Goal: Transaction & Acquisition: Purchase product/service

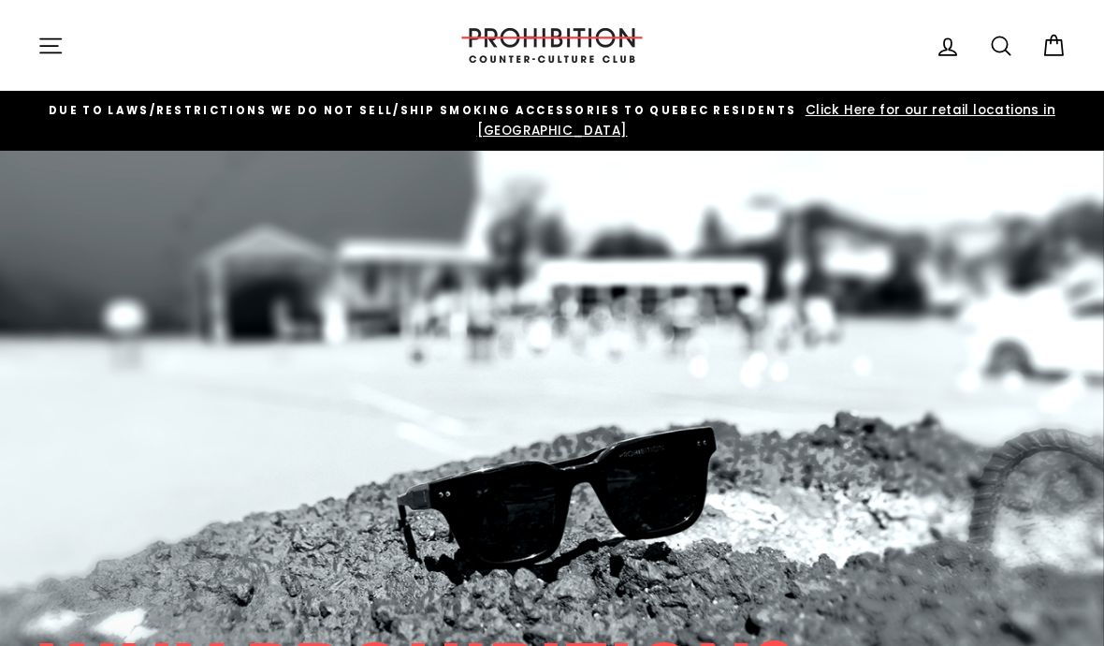
click at [54, 40] on icon "button" at bounding box center [50, 46] width 26 height 26
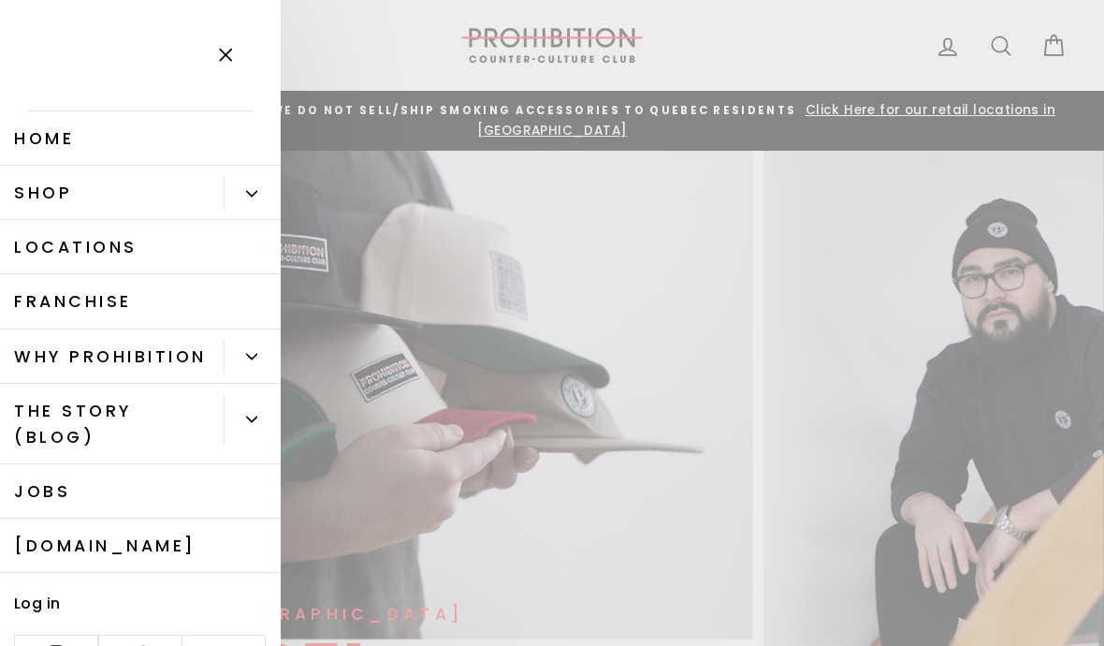
click at [171, 198] on link "Shop" at bounding box center [112, 193] width 224 height 54
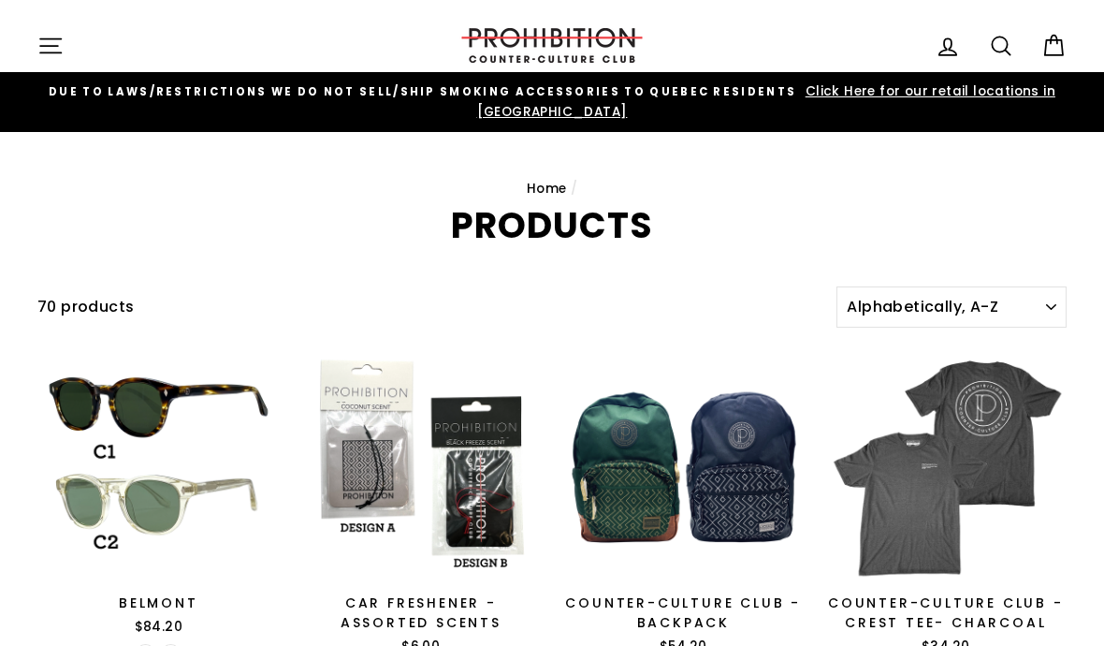
click at [1010, 51] on icon at bounding box center [1001, 46] width 26 height 26
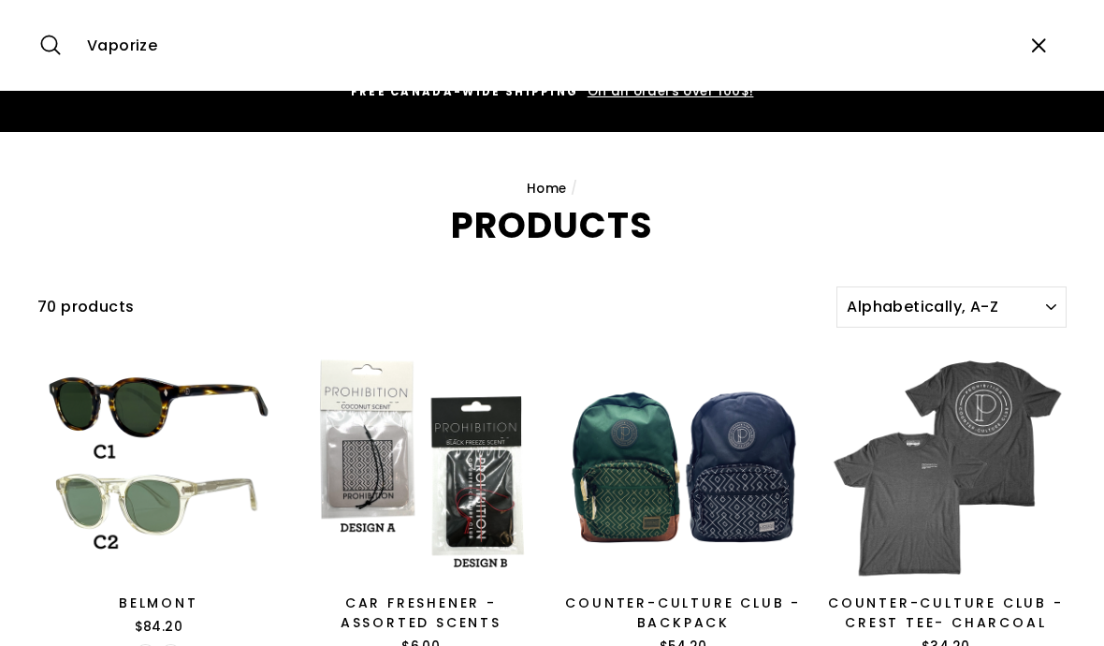
type input "Vaporize"
click at [57, 45] on button "Search" at bounding box center [57, 45] width 40 height 63
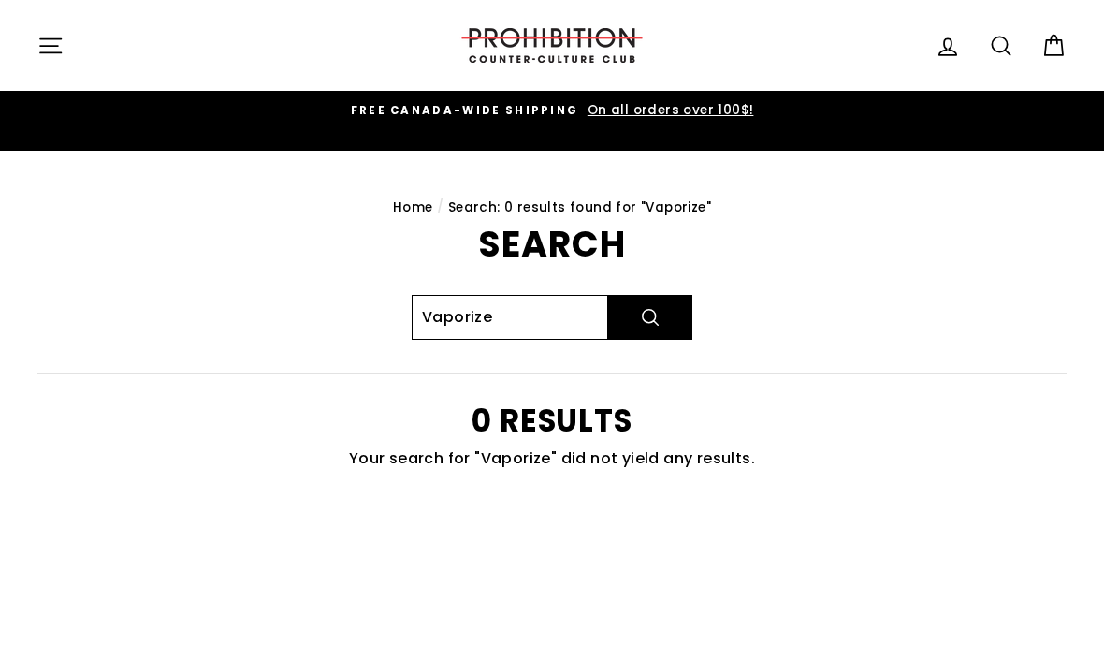
click at [532, 299] on input "Vaporize" at bounding box center [510, 317] width 197 height 45
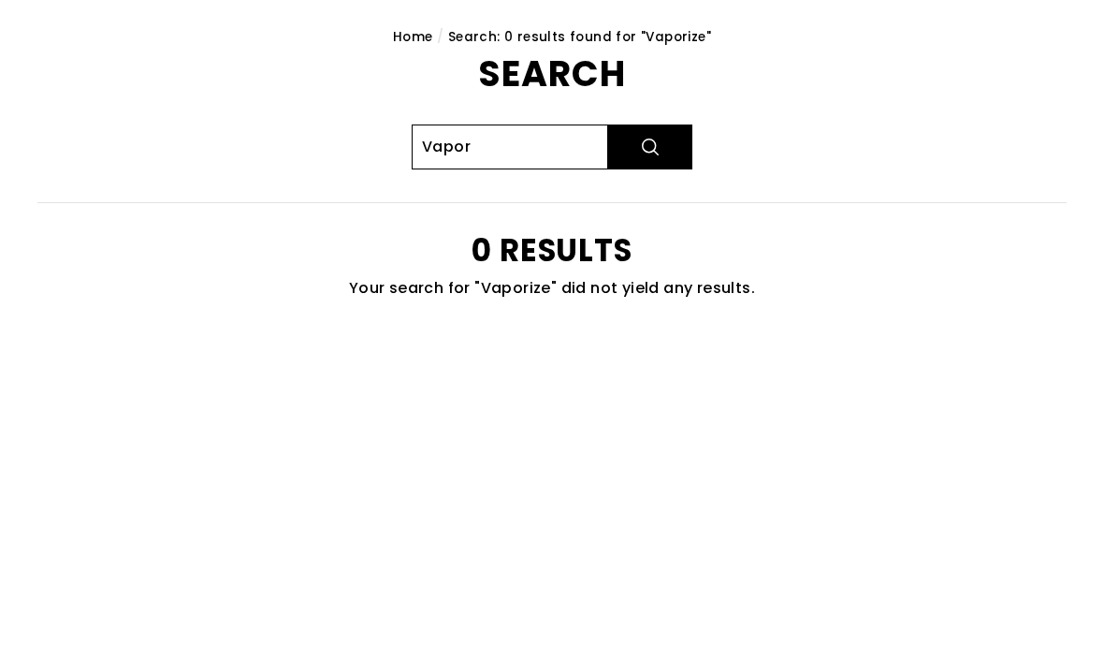
type input "Vapor"
click at [650, 295] on button "Search" at bounding box center [650, 317] width 84 height 45
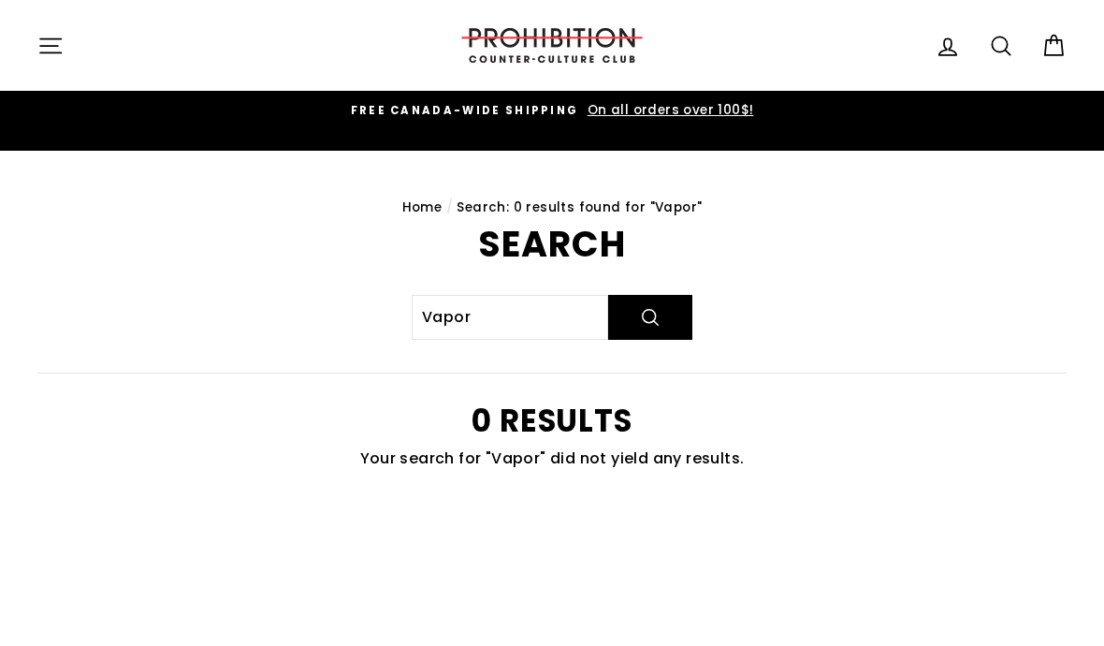
click at [51, 35] on icon "button" at bounding box center [50, 46] width 26 height 26
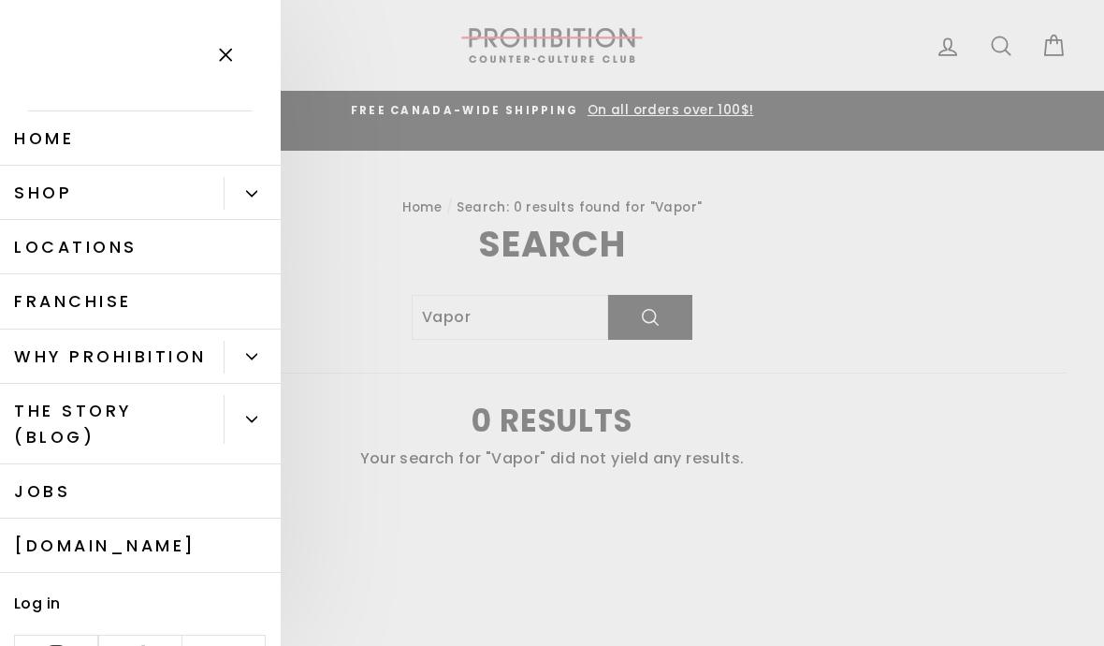
click at [958, 151] on main "Home / Search: 0 results found for "Vapor" Search Vapor Search 0 results Your s…" at bounding box center [552, 478] width 1104 height 655
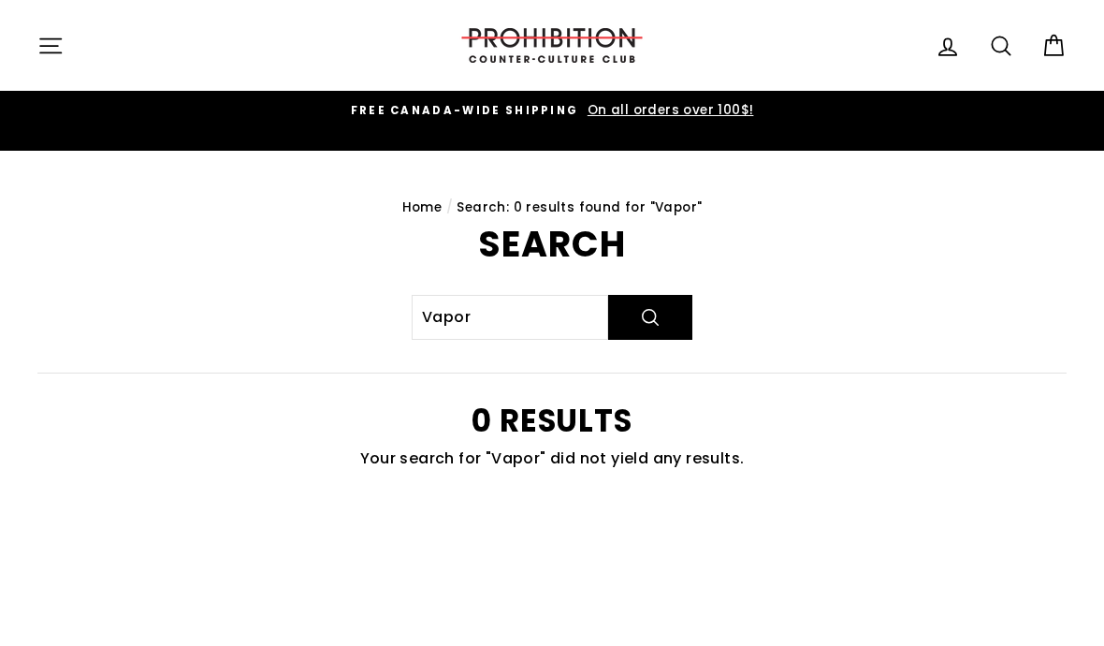
click at [46, 50] on icon "button" at bounding box center [50, 46] width 26 height 26
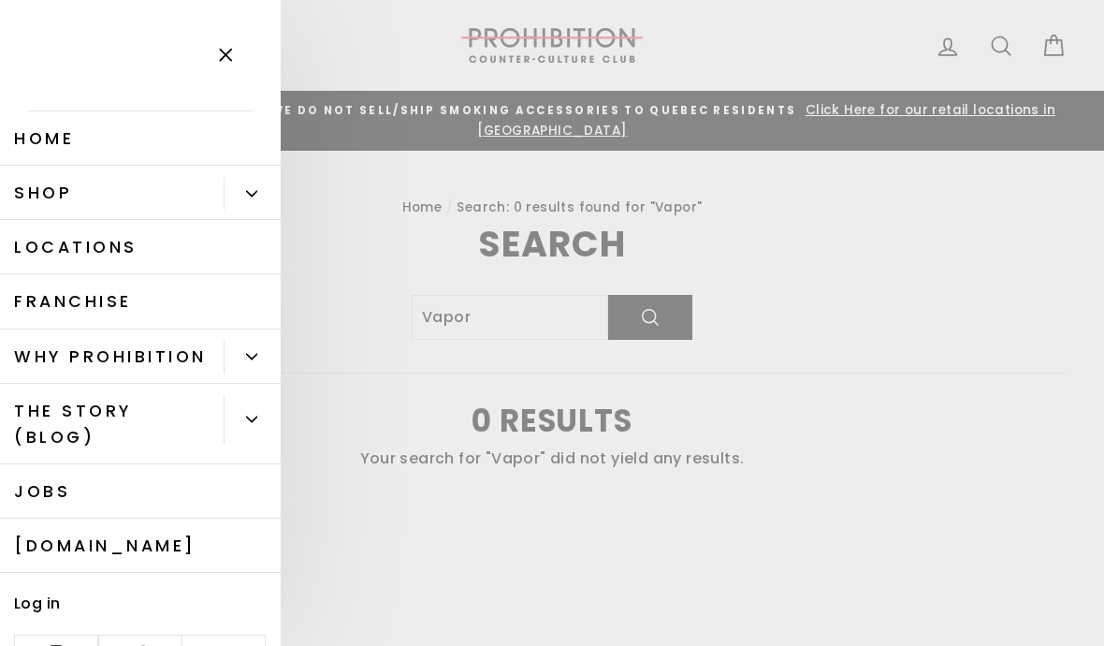
click at [250, 201] on button "Primary" at bounding box center [252, 193] width 57 height 33
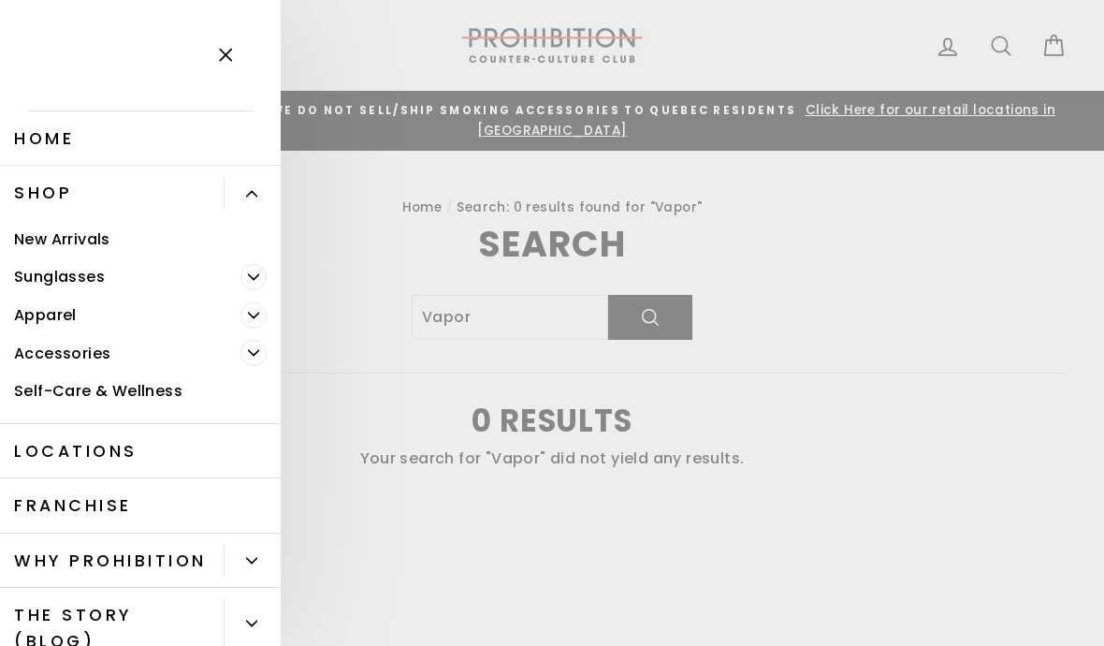
scroll to position [5, 0]
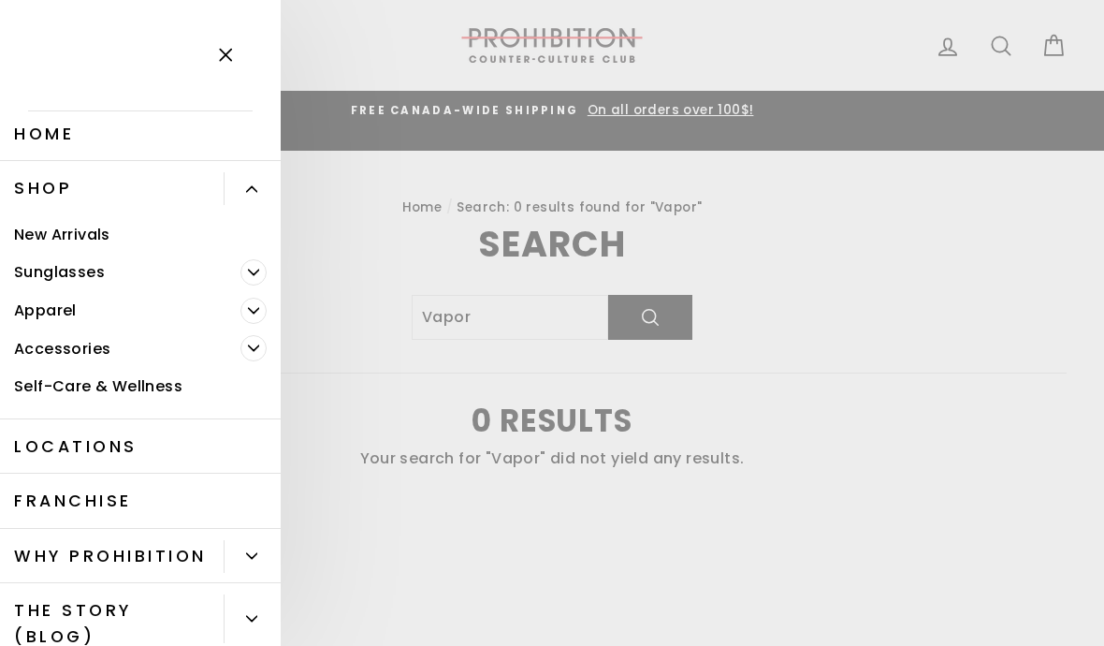
click at [247, 344] on span "Primary" at bounding box center [254, 348] width 26 height 26
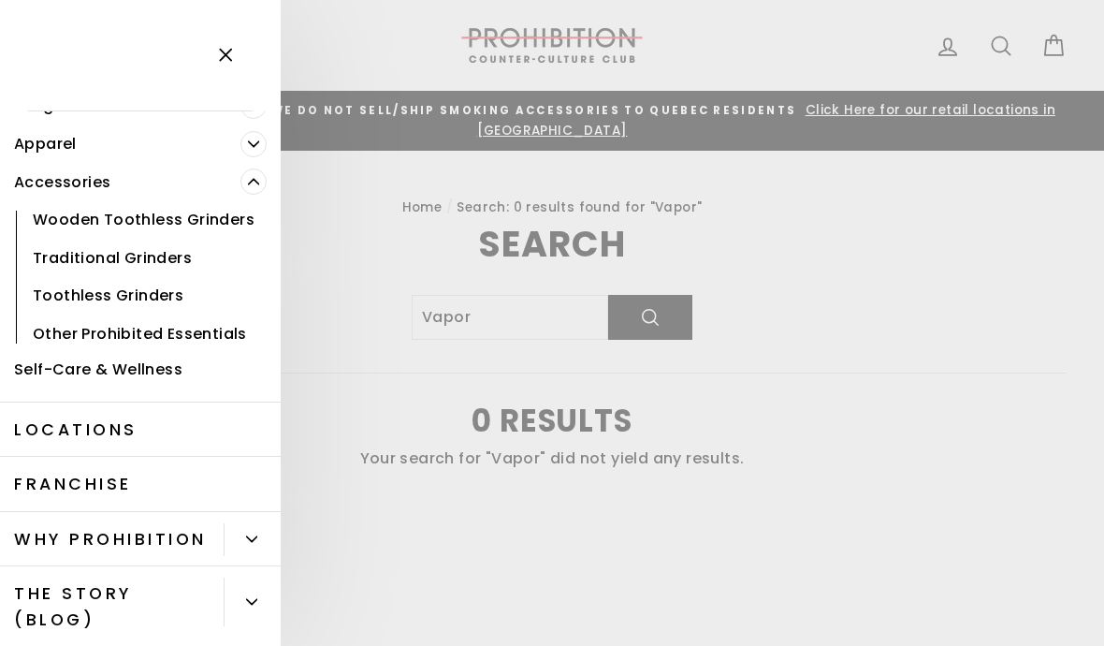
scroll to position [168, 0]
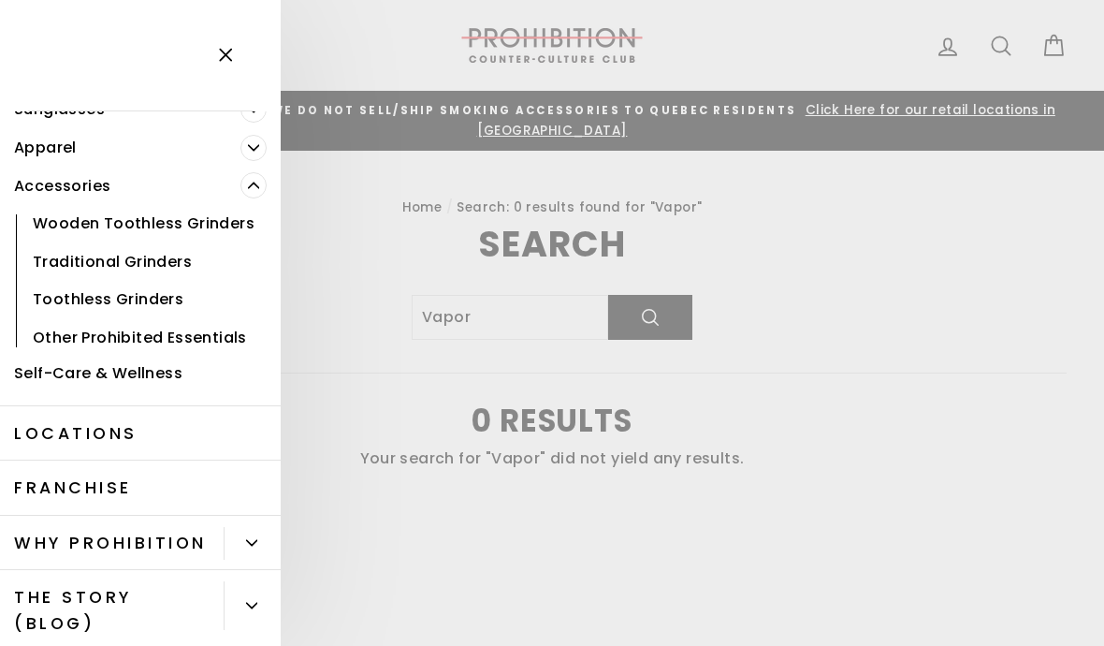
click at [206, 341] on link "Other Prohibited Essentials" at bounding box center [140, 337] width 281 height 38
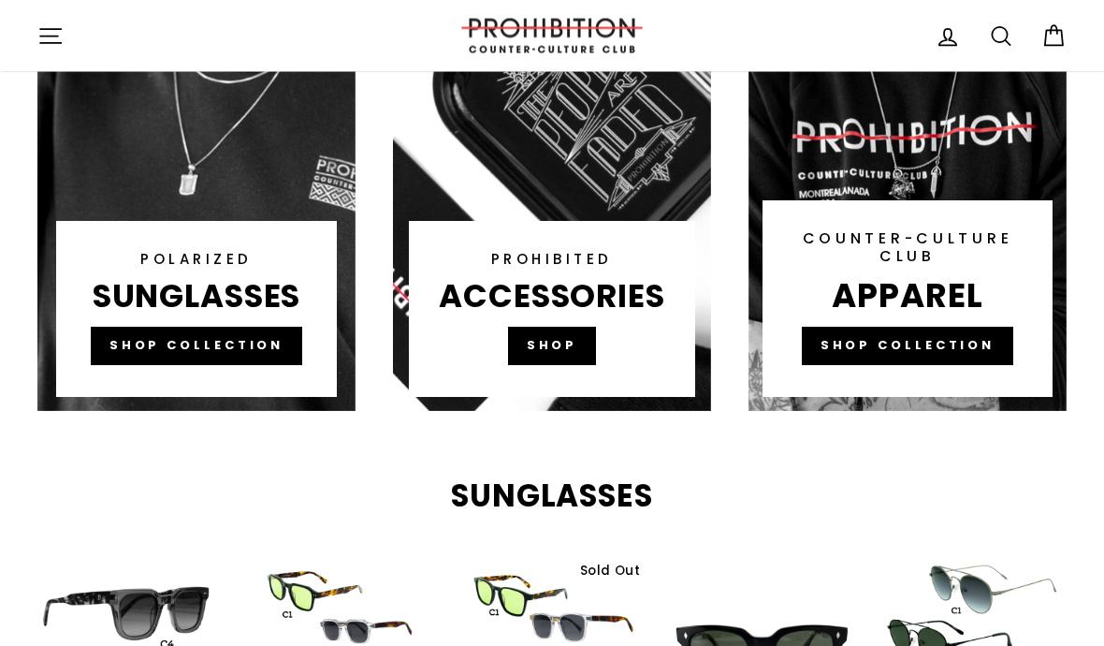
scroll to position [1406, 0]
click at [584, 303] on link at bounding box center [552, 55] width 318 height 711
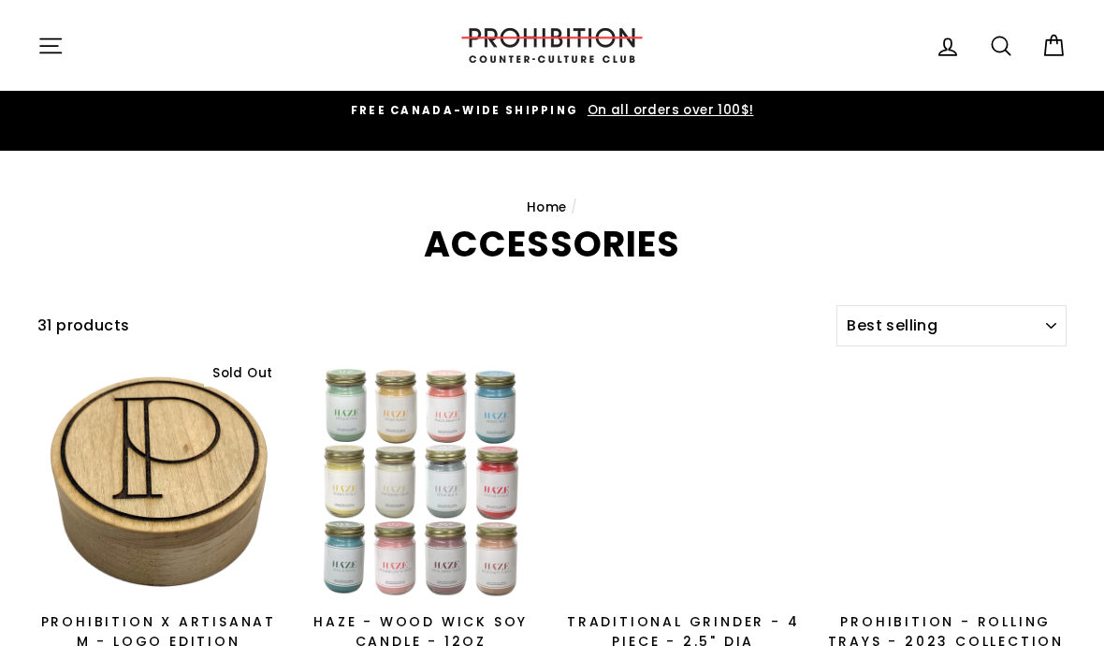
select select "best-selling"
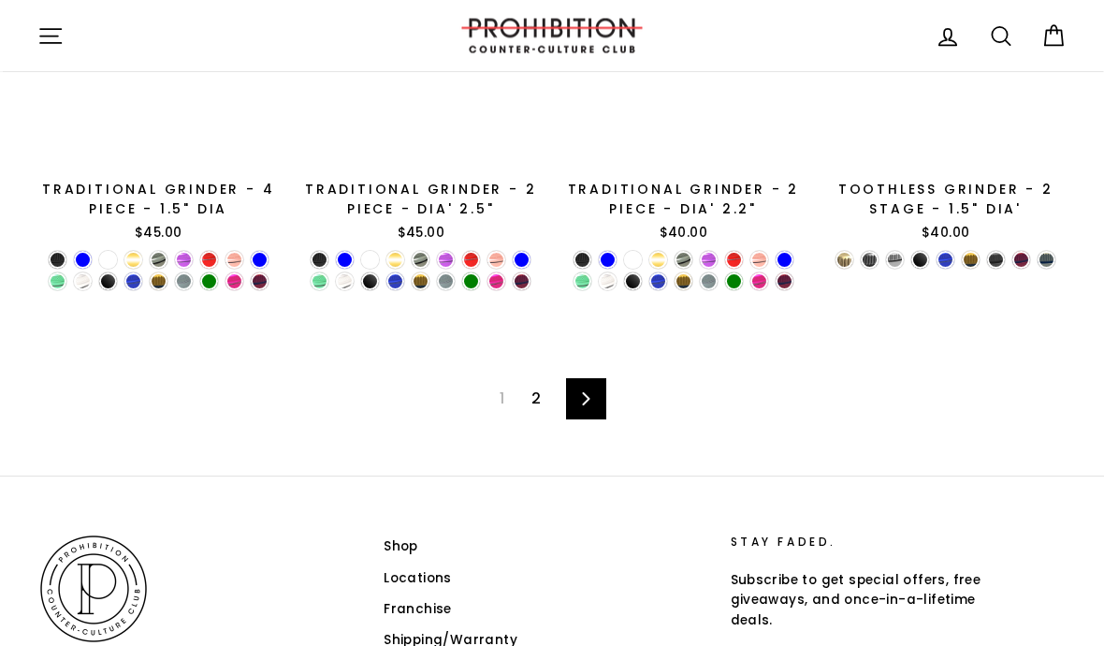
scroll to position [2801, 0]
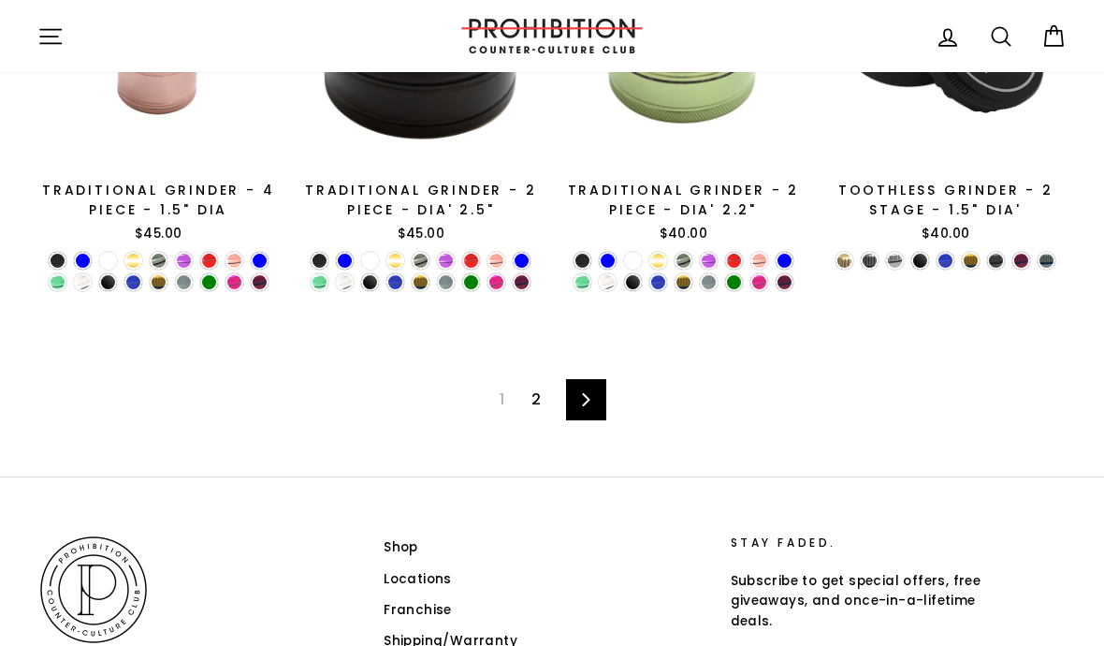
click at [541, 385] on link "2" at bounding box center [536, 400] width 32 height 30
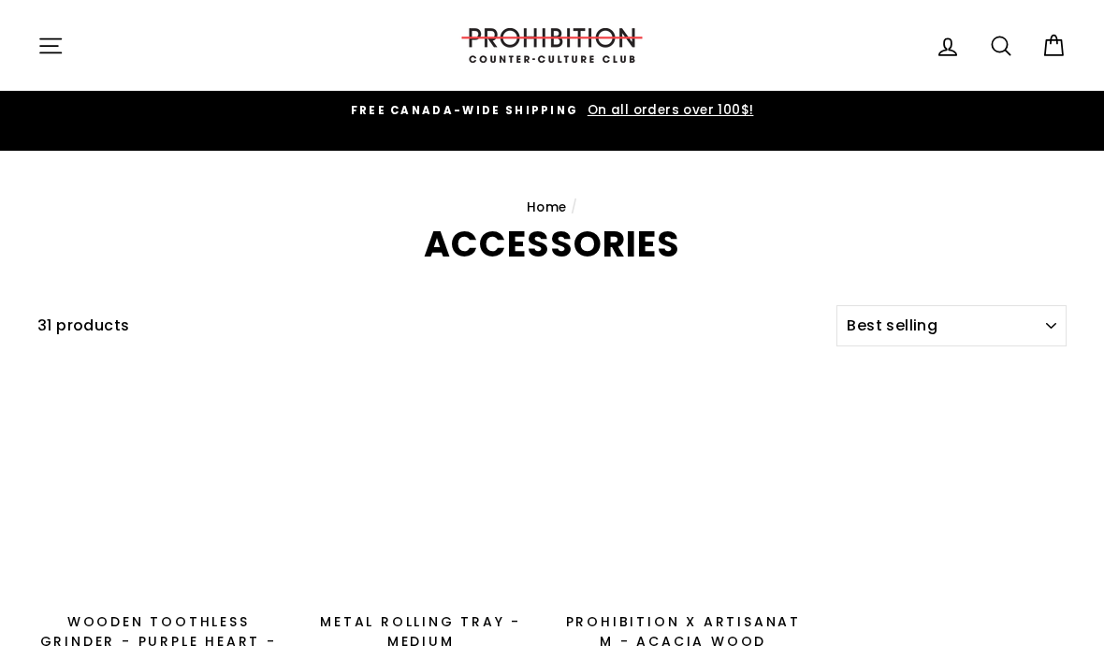
select select "best-selling"
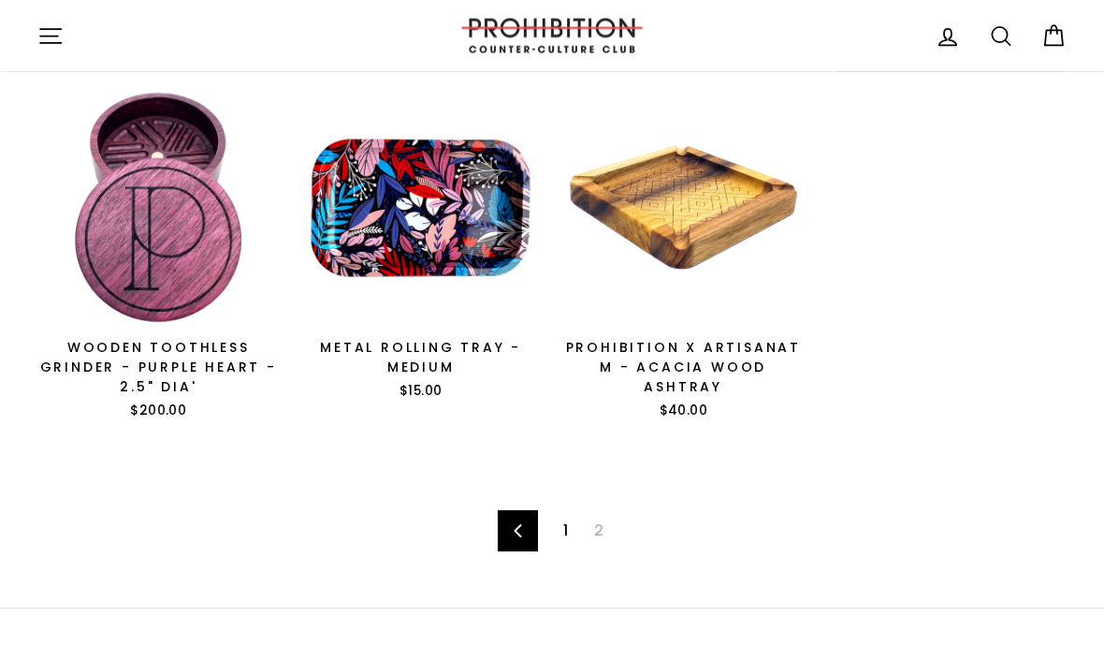
scroll to position [274, 0]
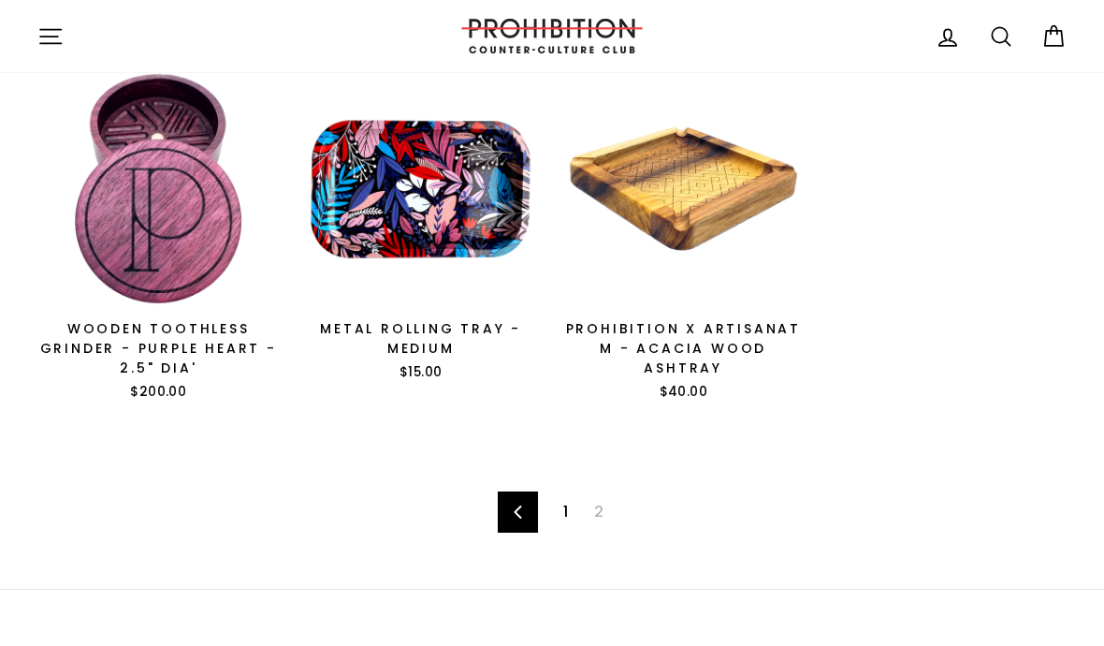
click at [564, 497] on link "1" at bounding box center [565, 512] width 27 height 30
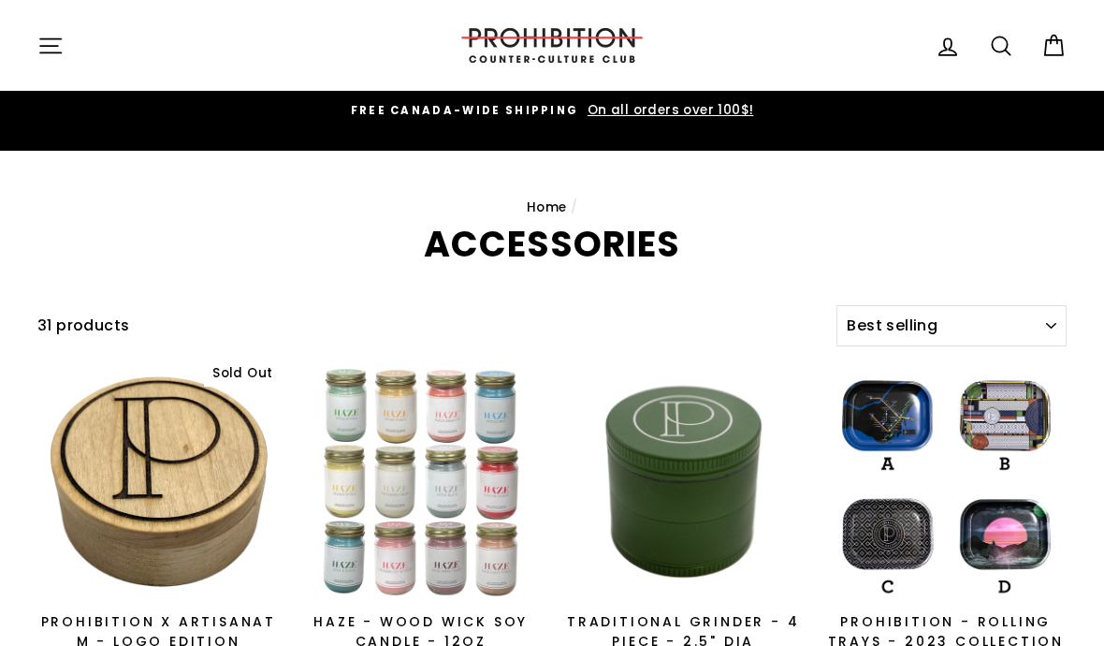
select select "best-selling"
